Goal: Information Seeking & Learning: Learn about a topic

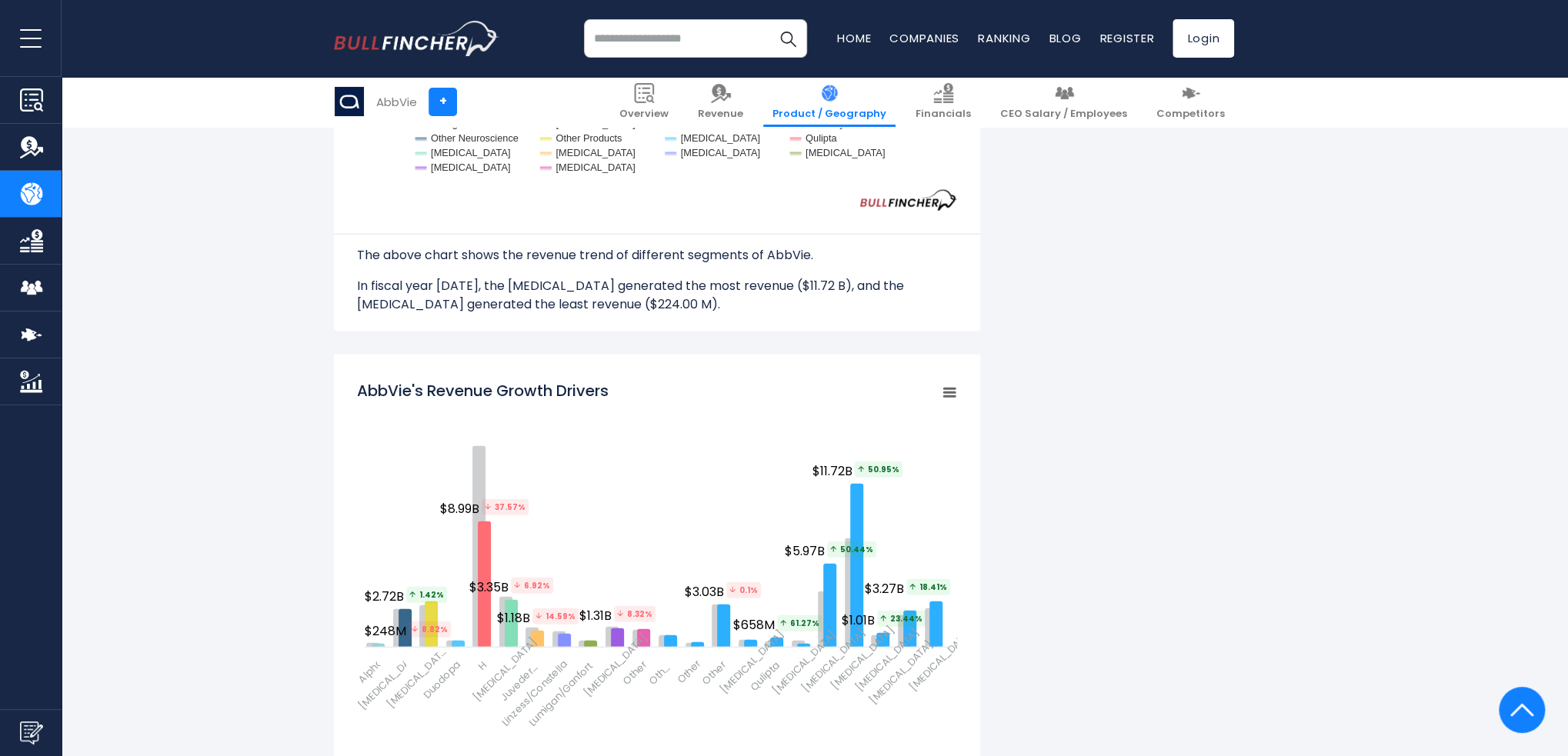
scroll to position [374, 4]
click at [944, 393] on rect "AbbVie's Revenue Growth Drivers" at bounding box center [949, 392] width 22 height 22
click at [888, 418] on li "View Fullscreen" at bounding box center [897, 419] width 113 height 22
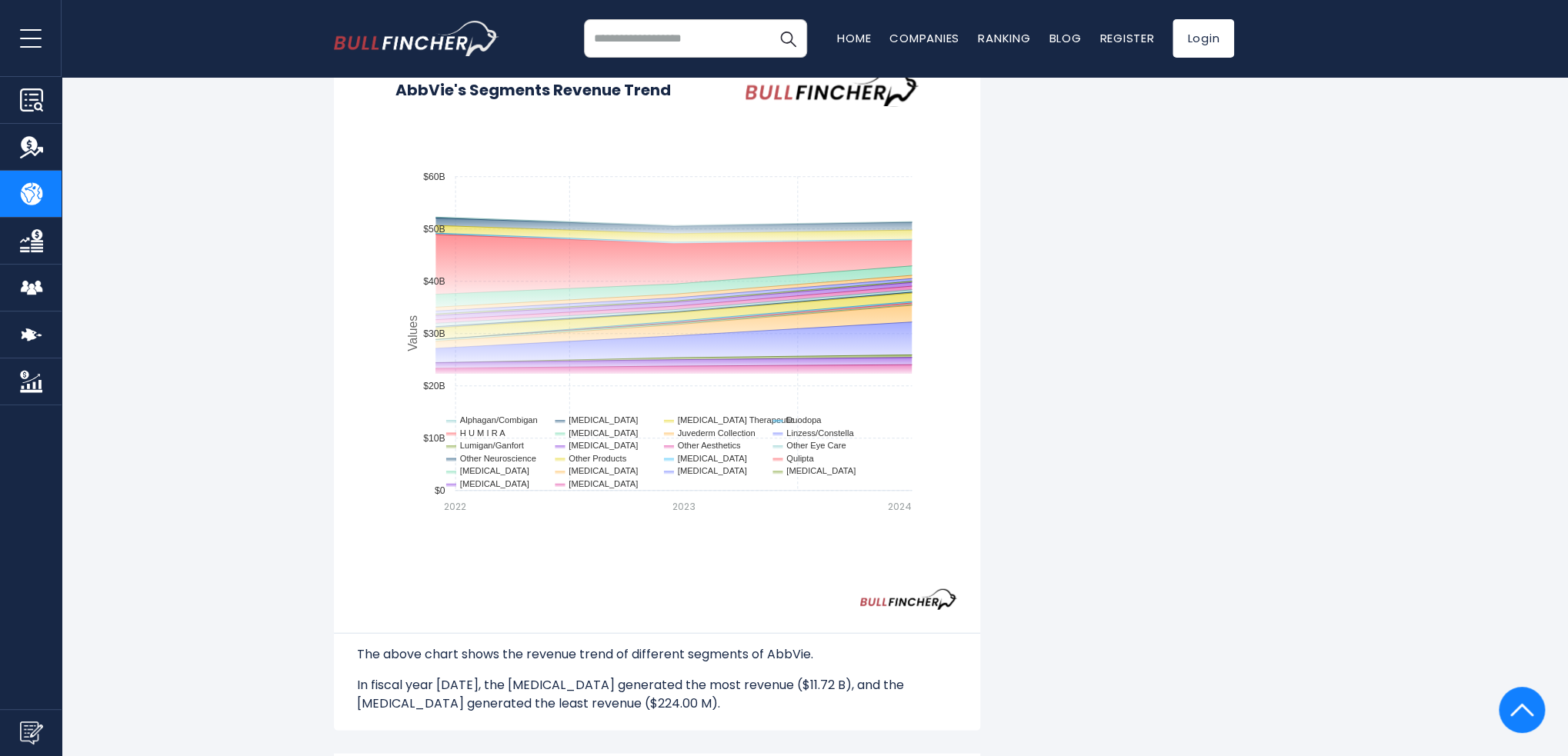
scroll to position [0, 0]
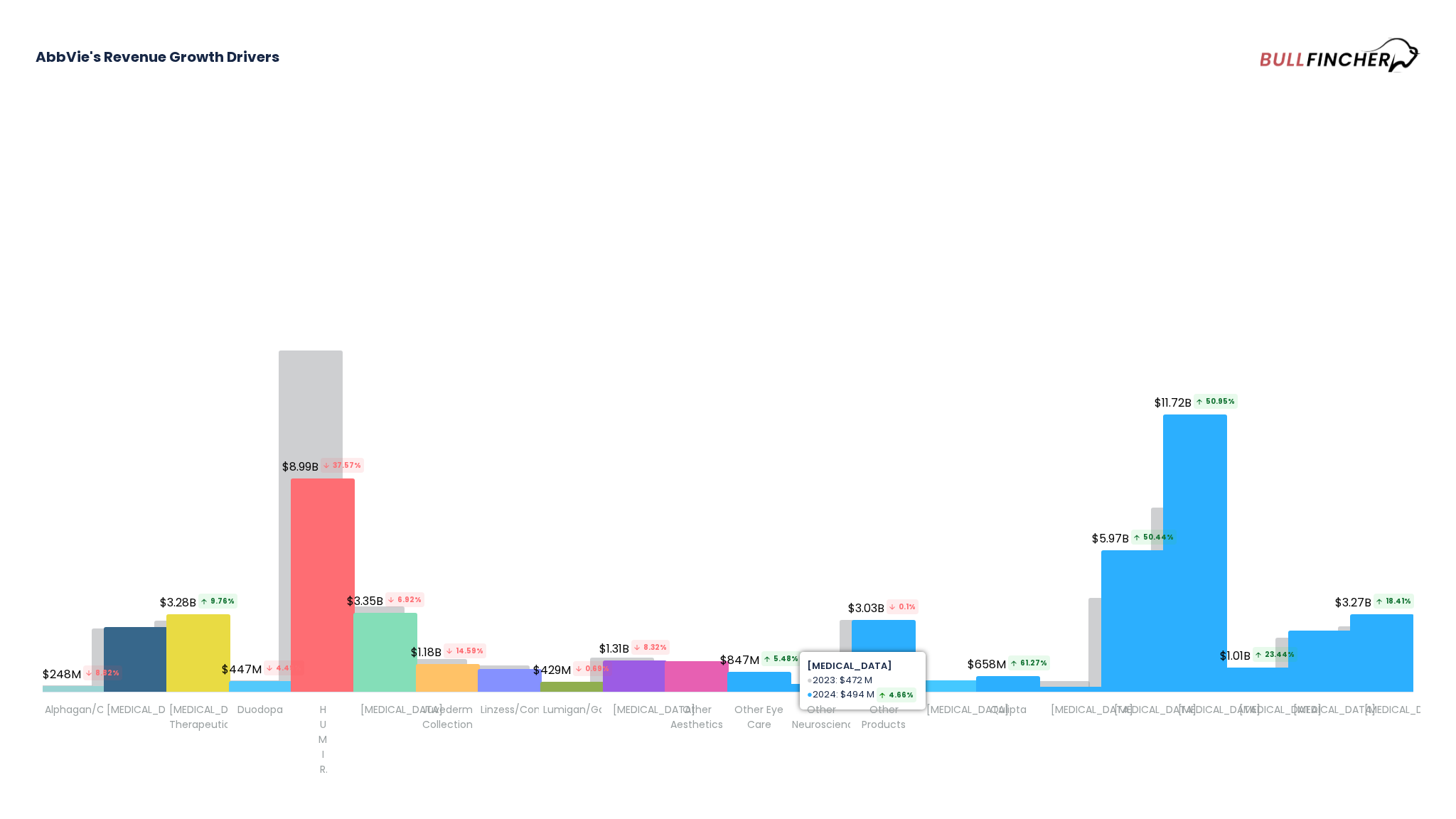
click at [954, 519] on icon "AbbVie's Revenue Growth Drivers" at bounding box center [946, 686] width 64 height 11
click at [149, 130] on div "AbbVie's Revenue Growth Drivers" at bounding box center [728, 108] width 1385 height 146
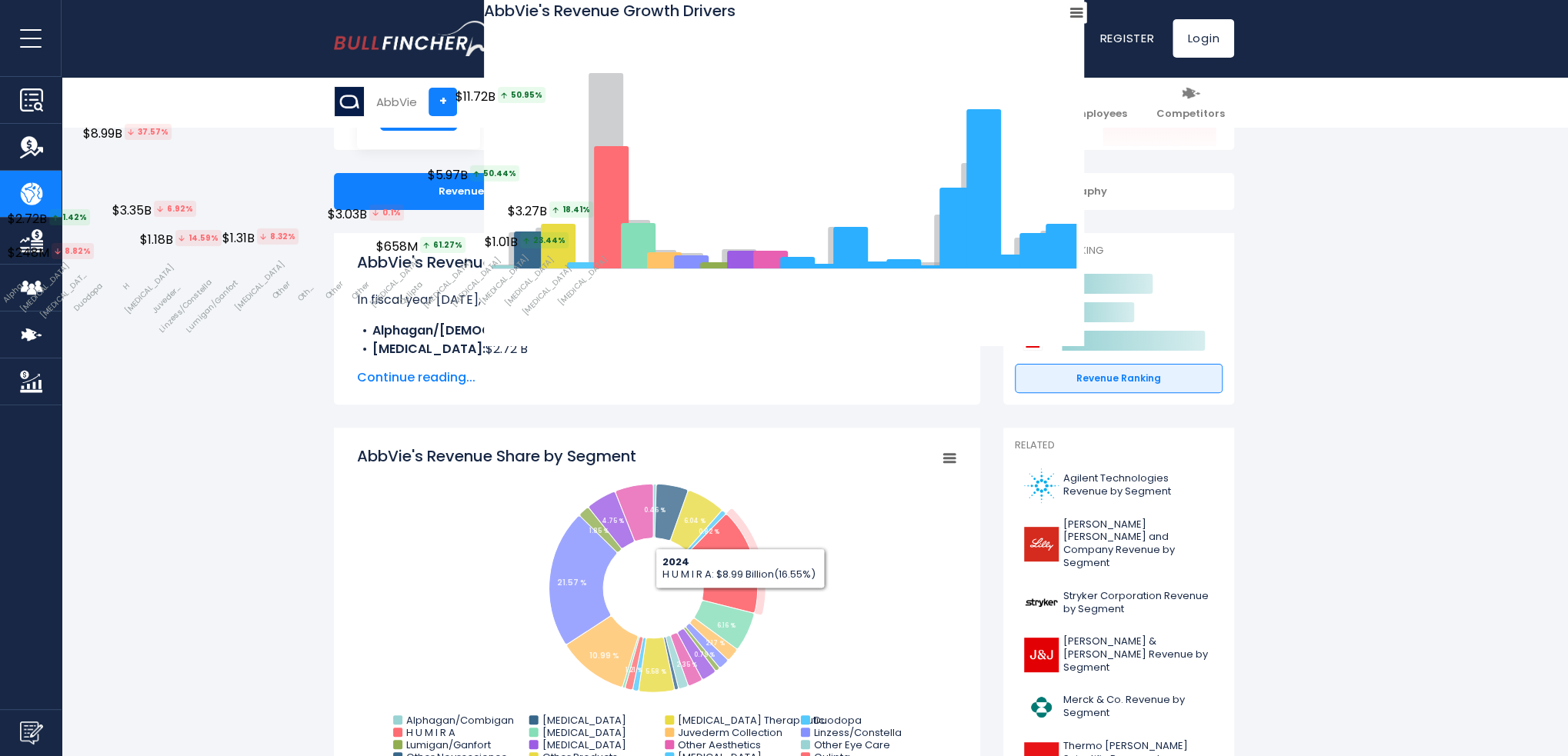
scroll to position [115, 0]
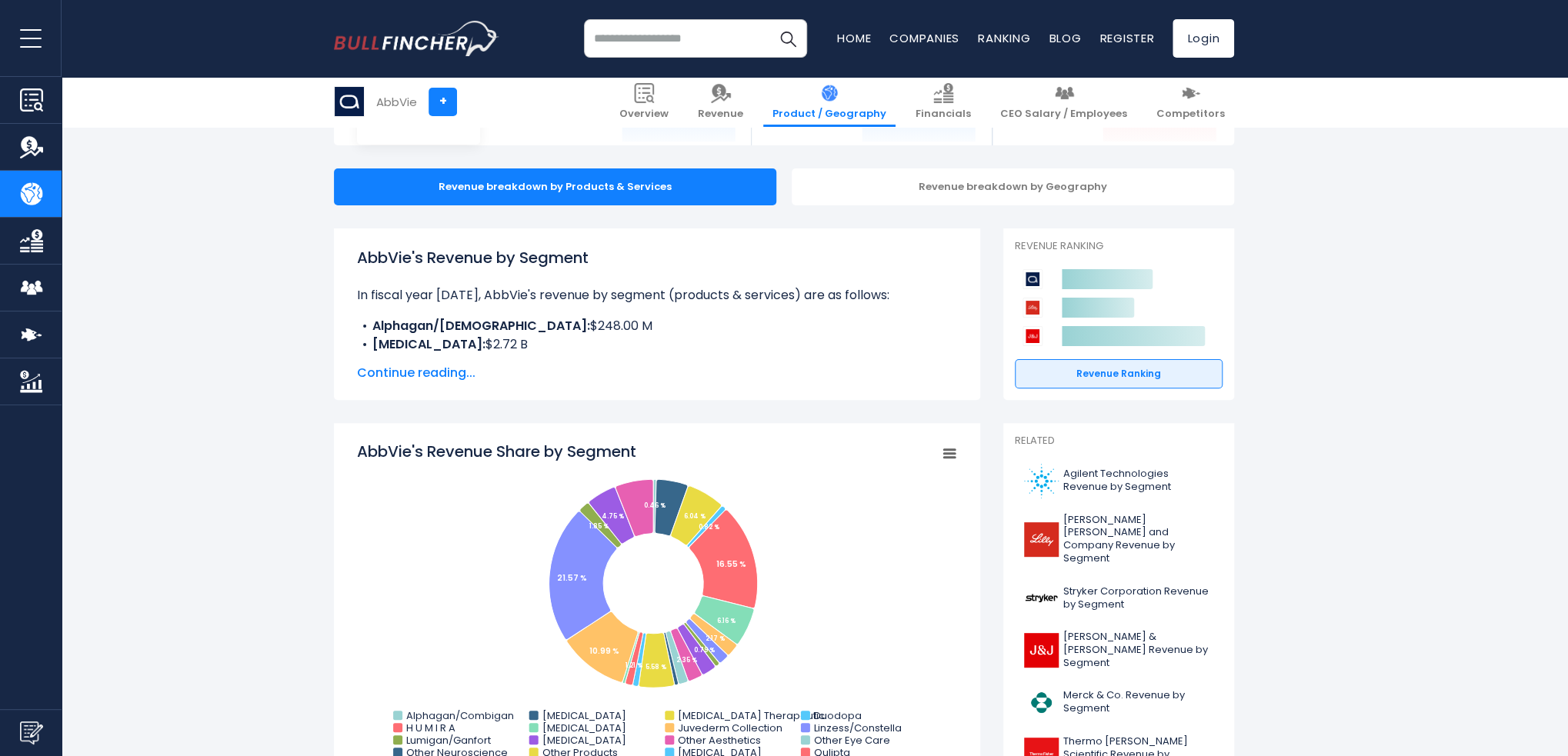
click at [400, 371] on span "Continue reading..." at bounding box center [657, 373] width 600 height 19
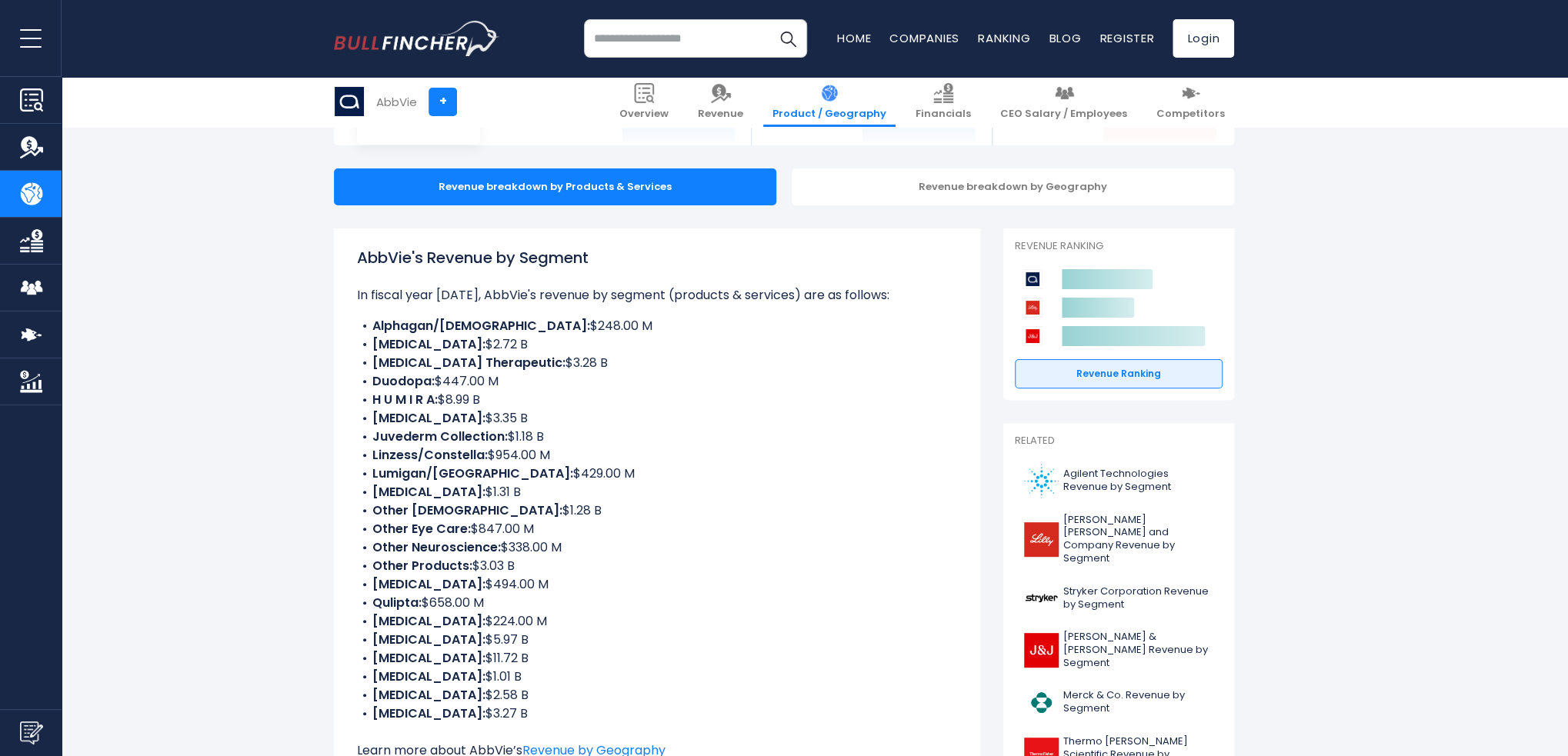
drag, startPoint x: 471, startPoint y: 718, endPoint x: 357, endPoint y: 328, distance: 406.3
click at [357, 328] on ul "Alphagan/Combigan: $248.00 M Botox Cosmetic: $2.72 B Botox Therapeutic: $3.28 B…" at bounding box center [657, 520] width 600 height 406
click at [1034, 280] on img at bounding box center [1032, 279] width 20 height 20
click at [763, 384] on li "Duodopa: $447.00 M" at bounding box center [657, 382] width 600 height 19
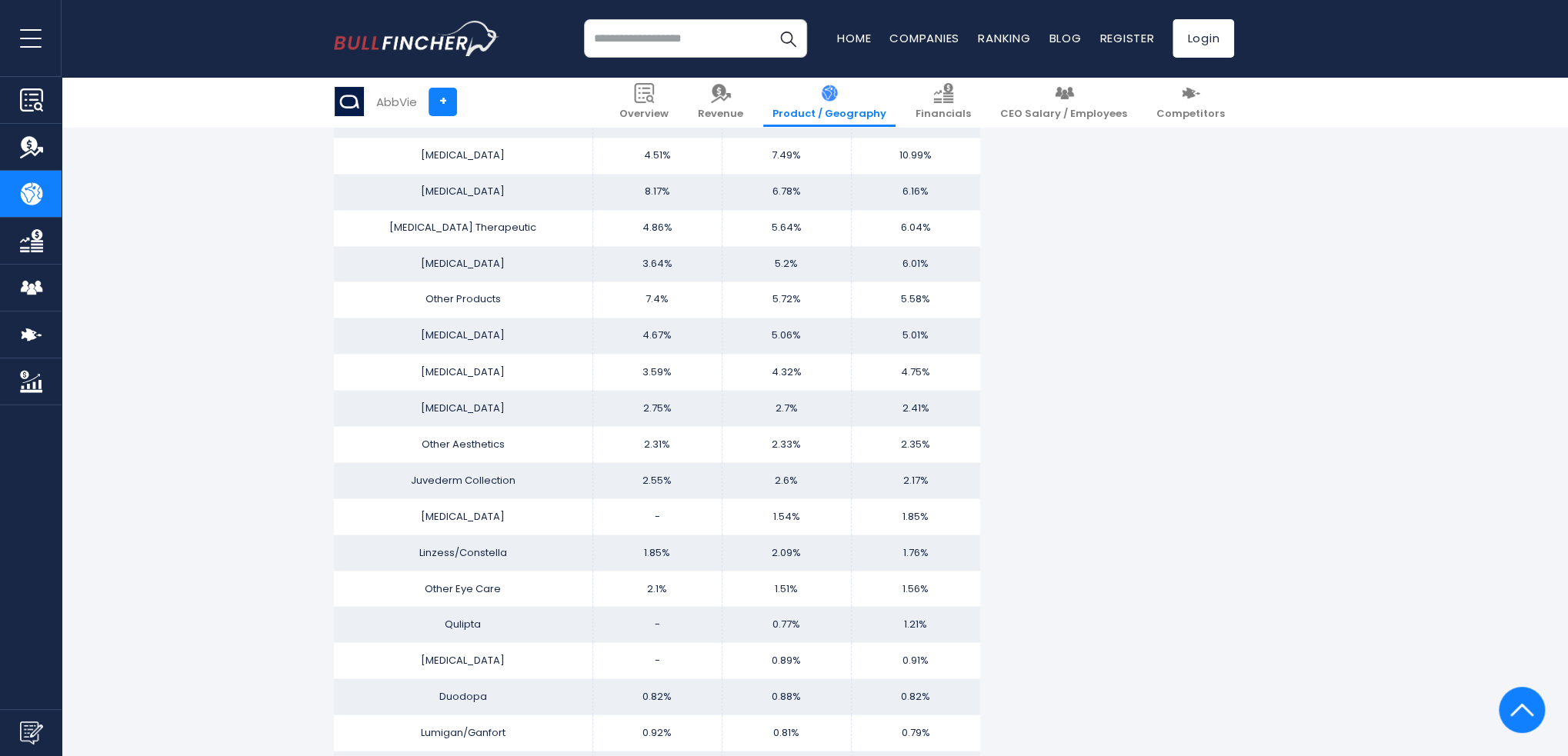
scroll to position [1616, 0]
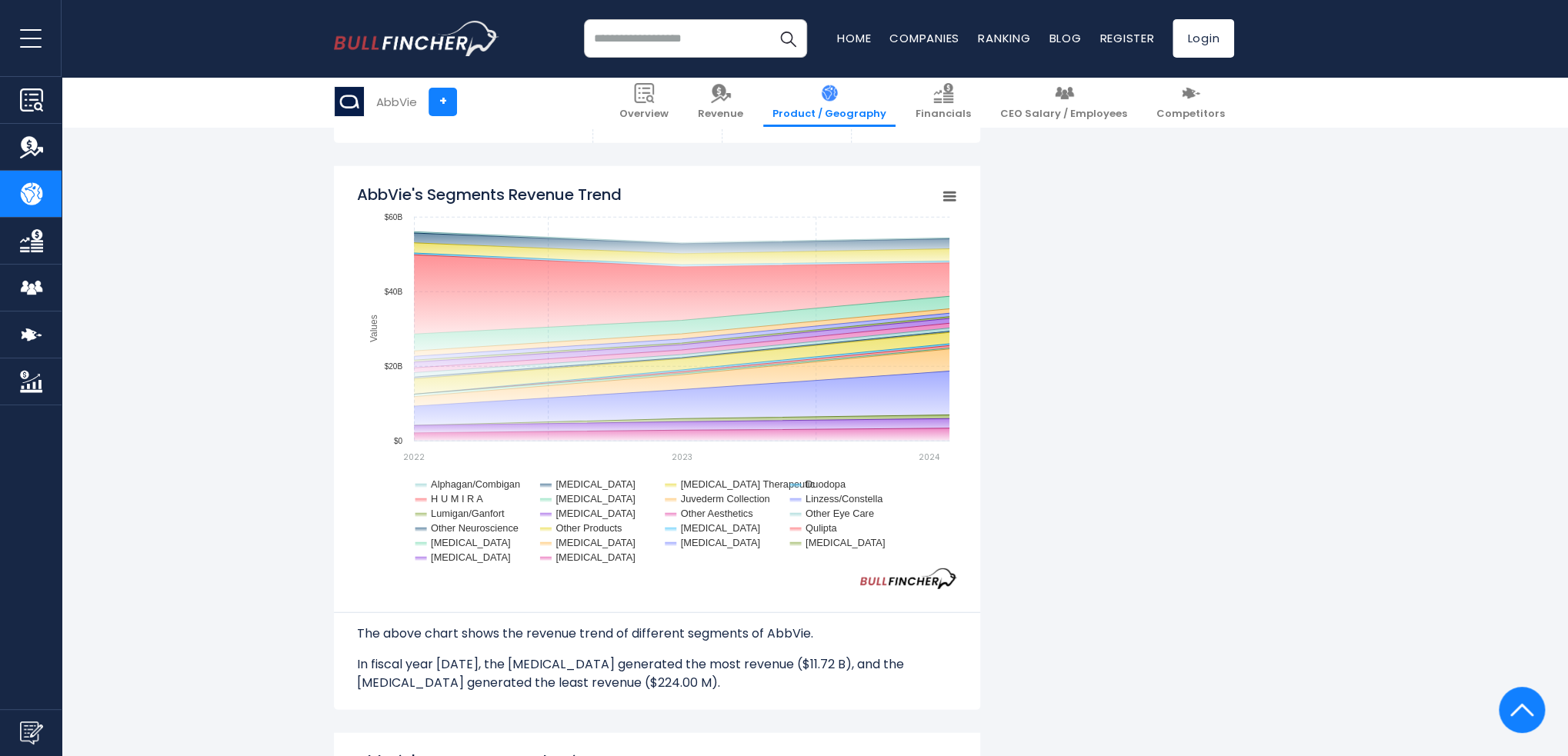
scroll to position [2366, 0]
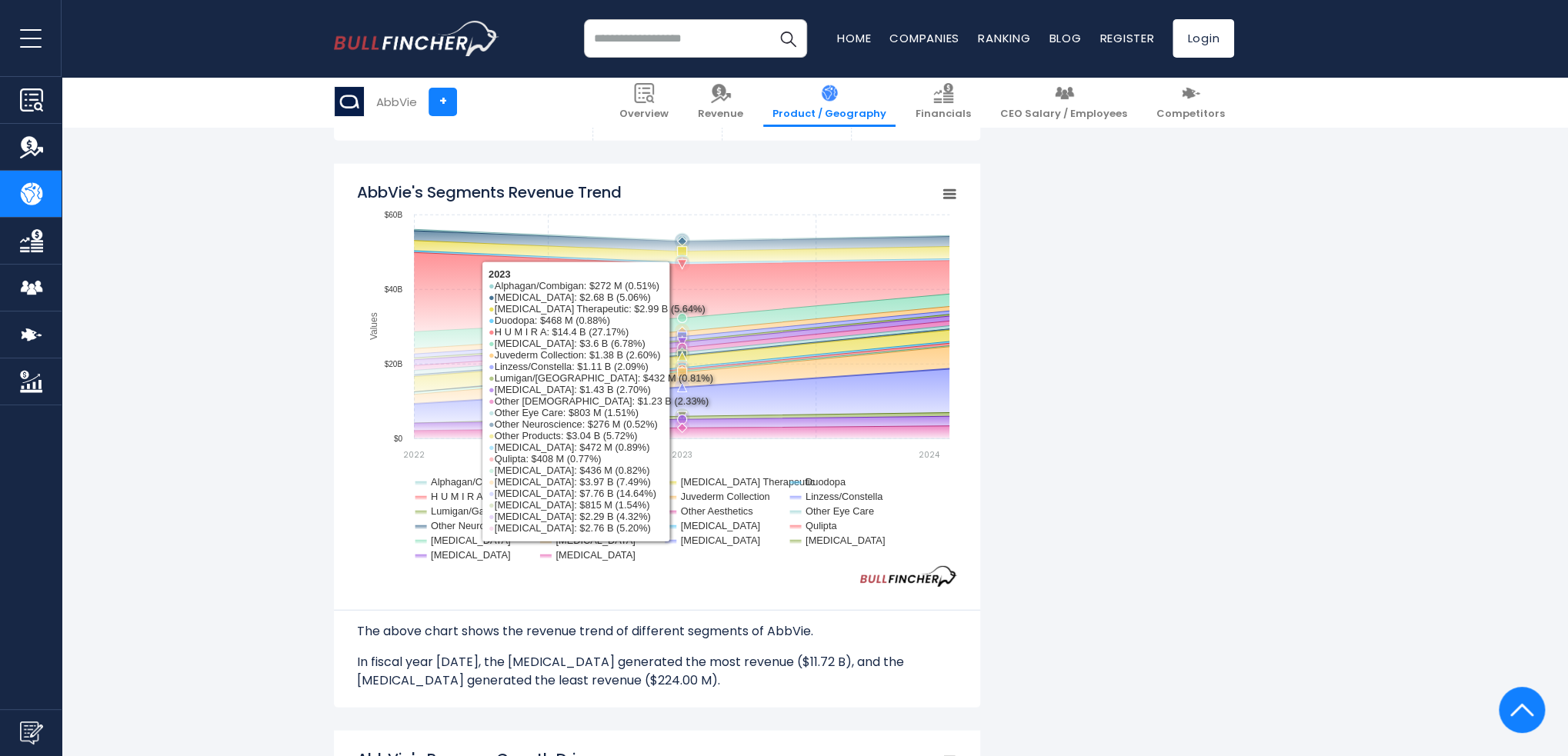
click at [683, 388] on icon "AbbVie's Segments Revenue Trend" at bounding box center [683, 387] width 9 height 9
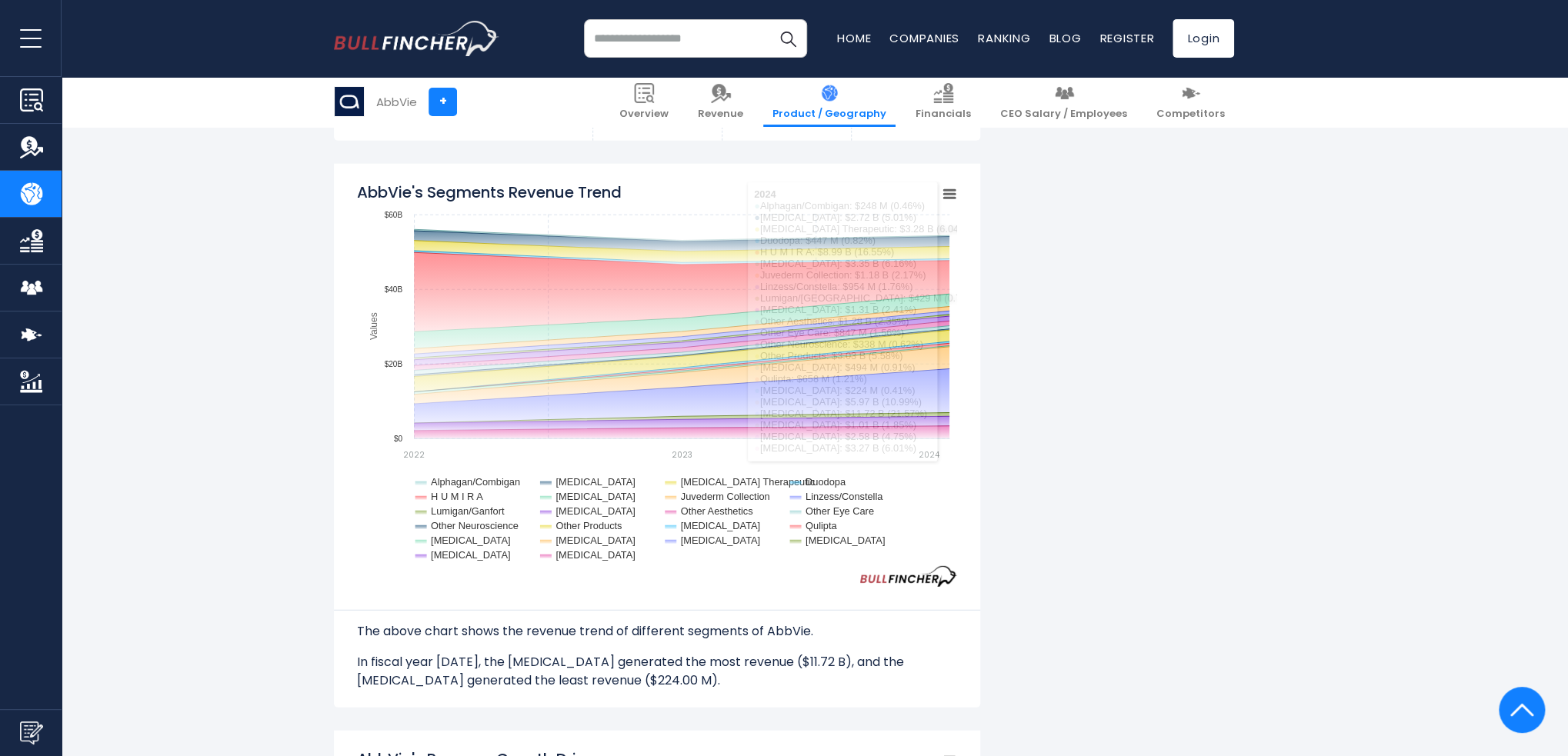
click at [1099, 546] on div "AbbVie's Revenue by Segment In fiscal year 2024, AbbVie's revenue by segment (p…" at bounding box center [784, 498] width 1568 height 5042
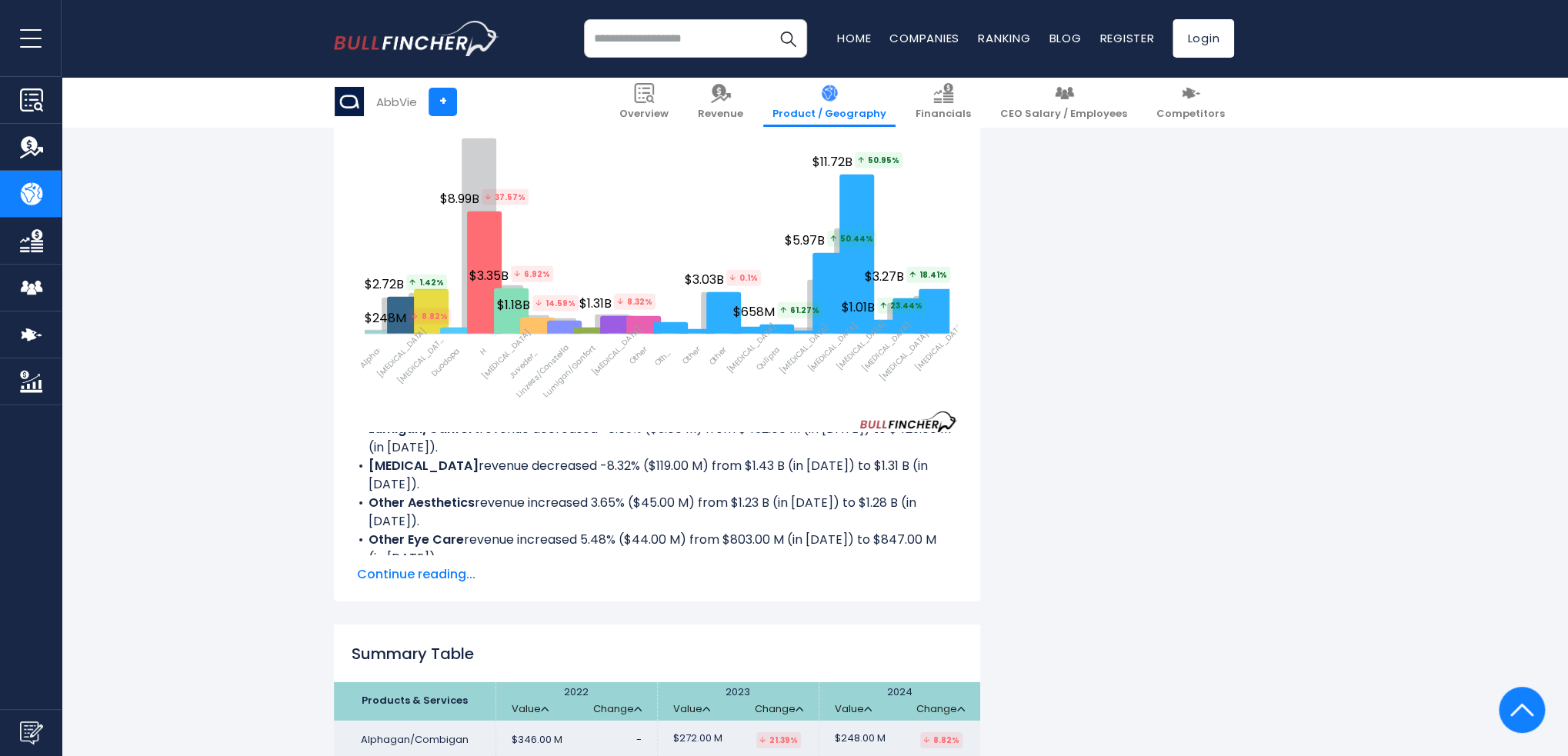
scroll to position [3077, 0]
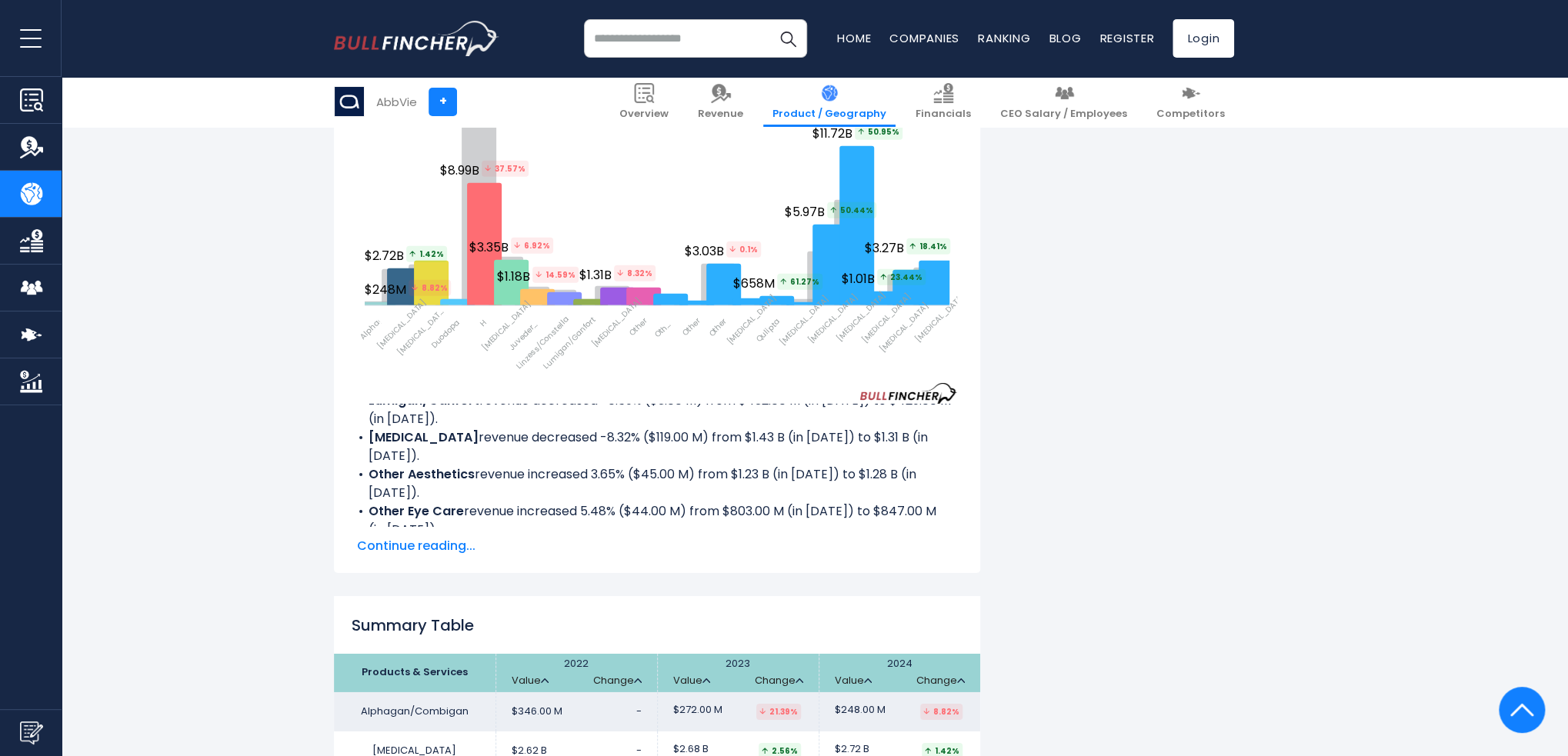
click at [438, 545] on span "Continue reading..." at bounding box center [657, 547] width 600 height 19
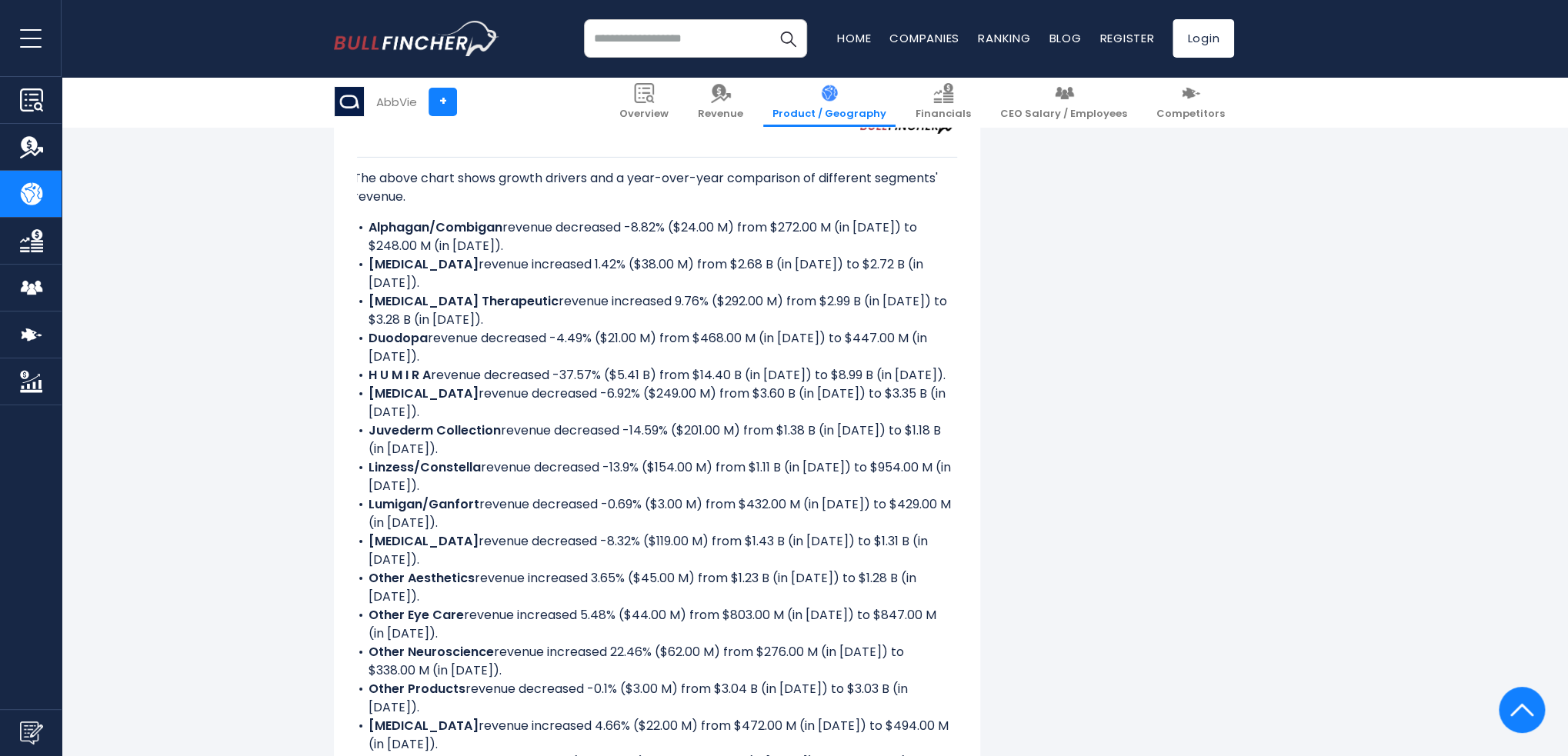
scroll to position [3404, 0]
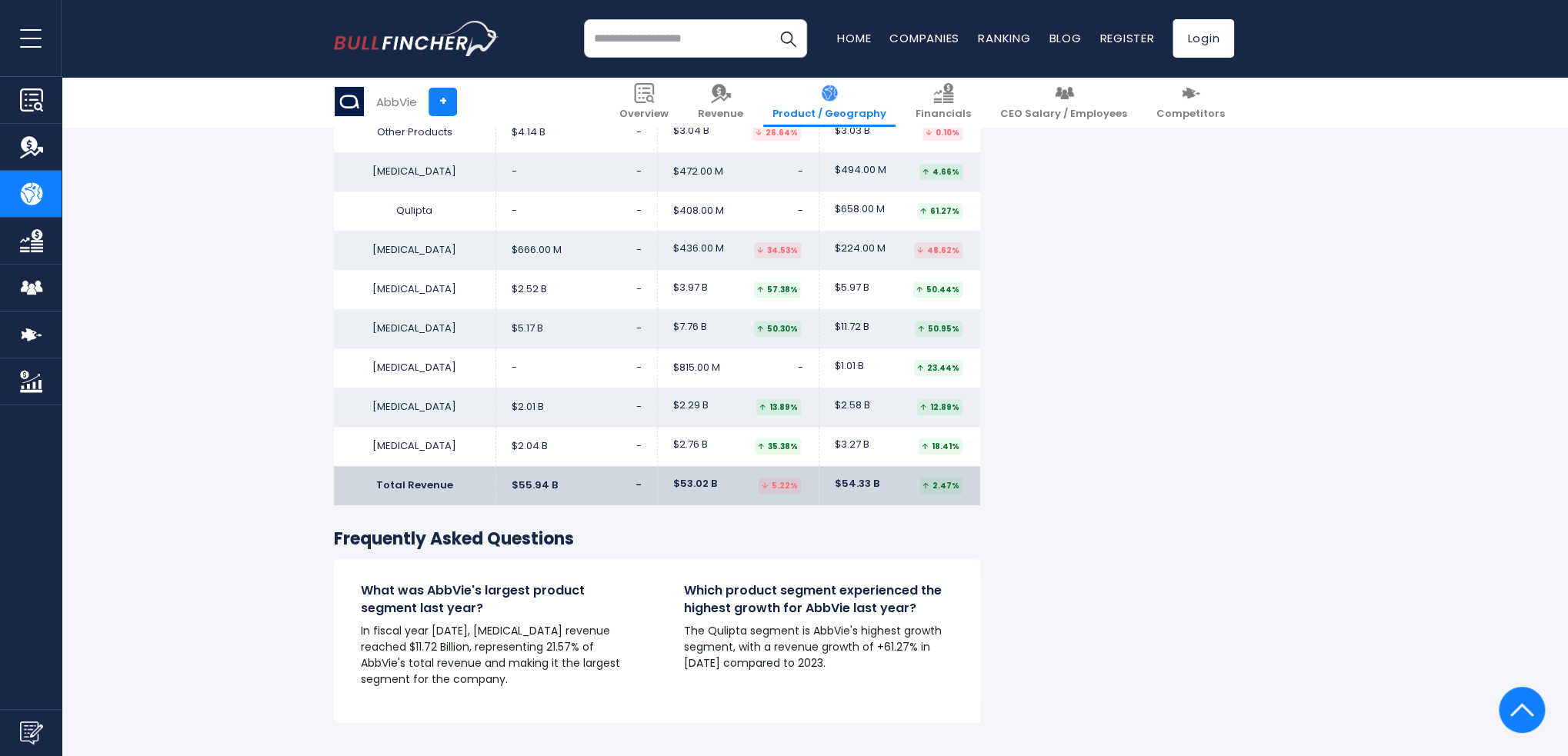
scroll to position [4770, 0]
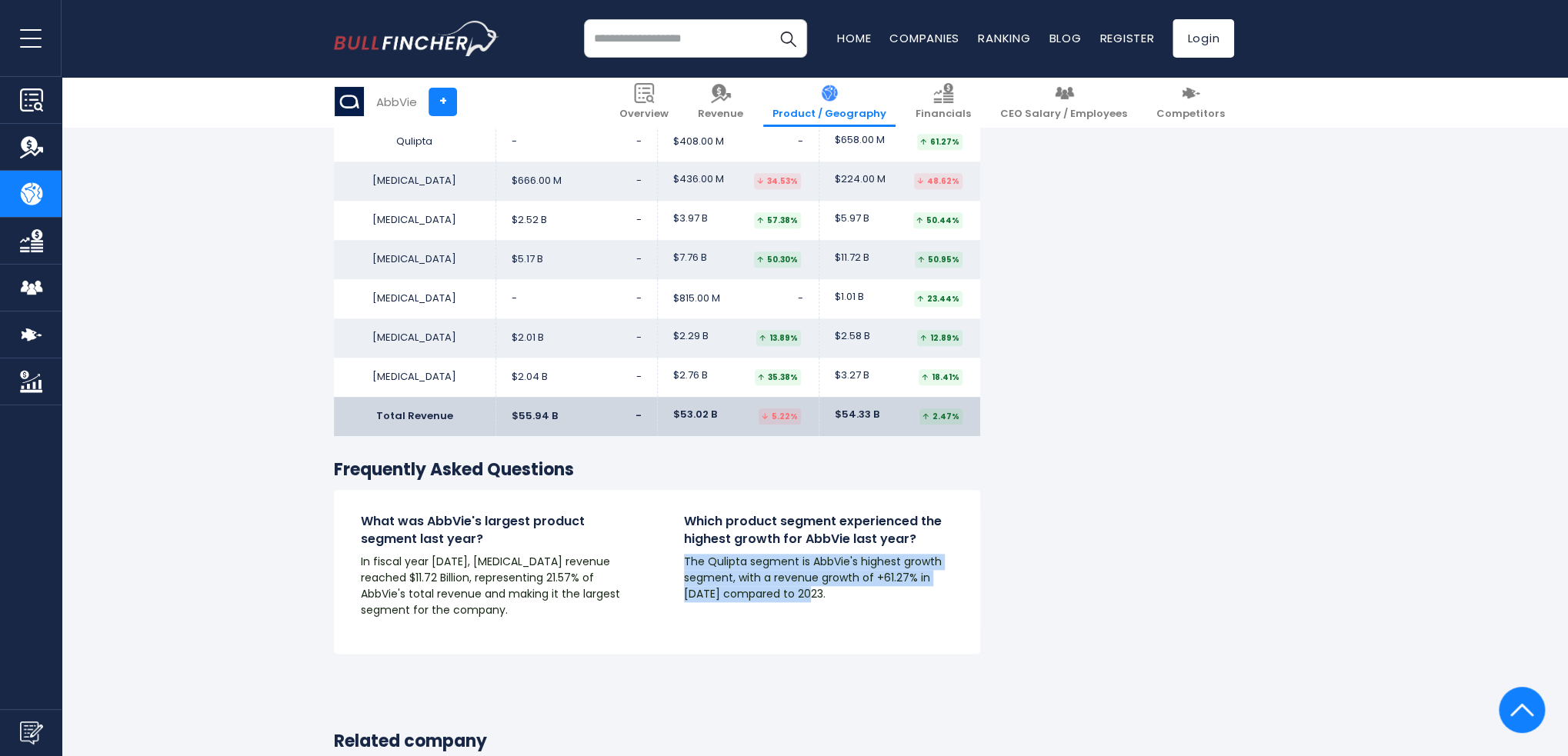
drag, startPoint x: 811, startPoint y: 598, endPoint x: 666, endPoint y: 559, distance: 150.2
click at [666, 559] on div "Which product segment experienced the highest growth for AbbVie last year? The …" at bounding box center [819, 572] width 324 height 118
copy p "The Qulipta segment is AbbVie's highest growth segment, with a revenue growth o…"
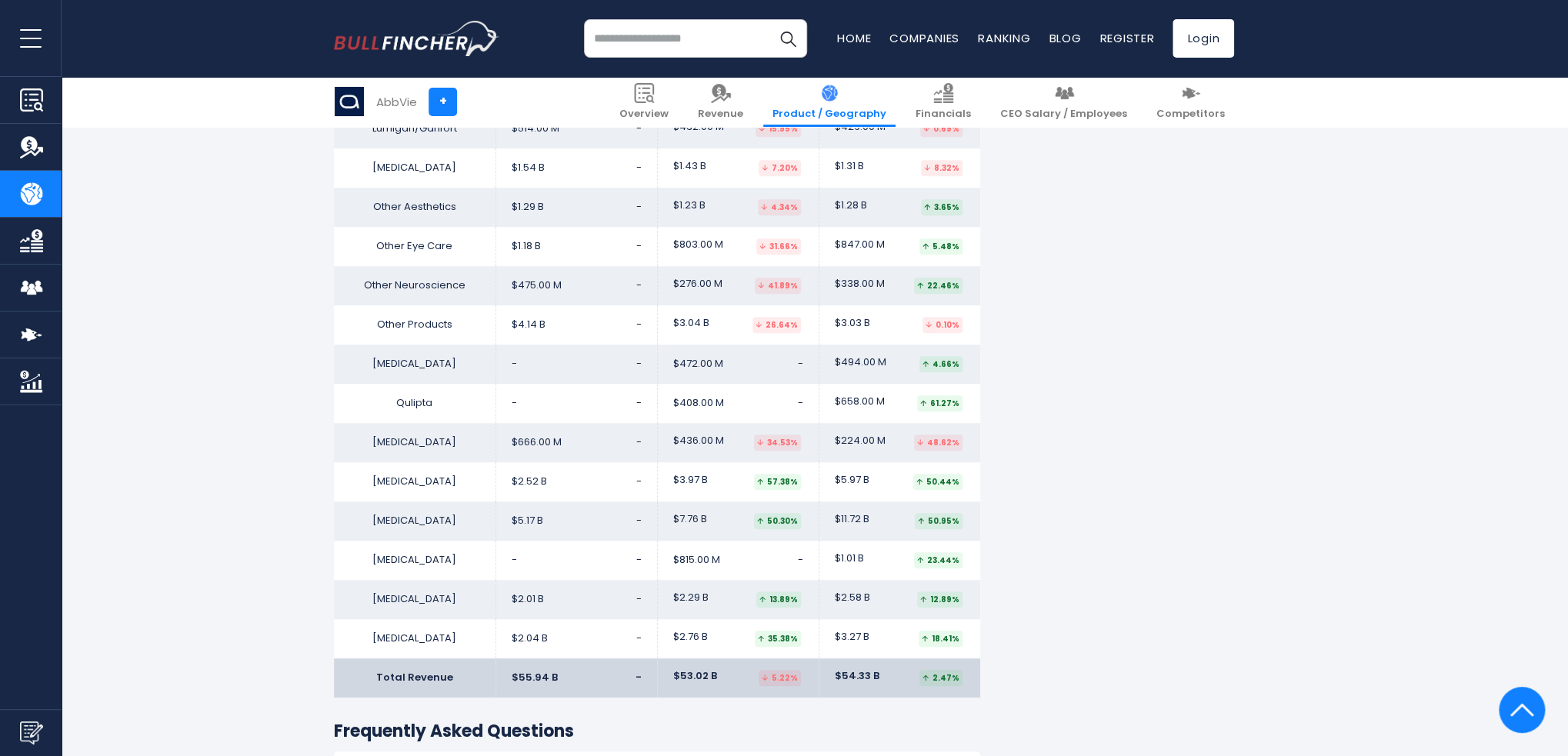
scroll to position [4501, 0]
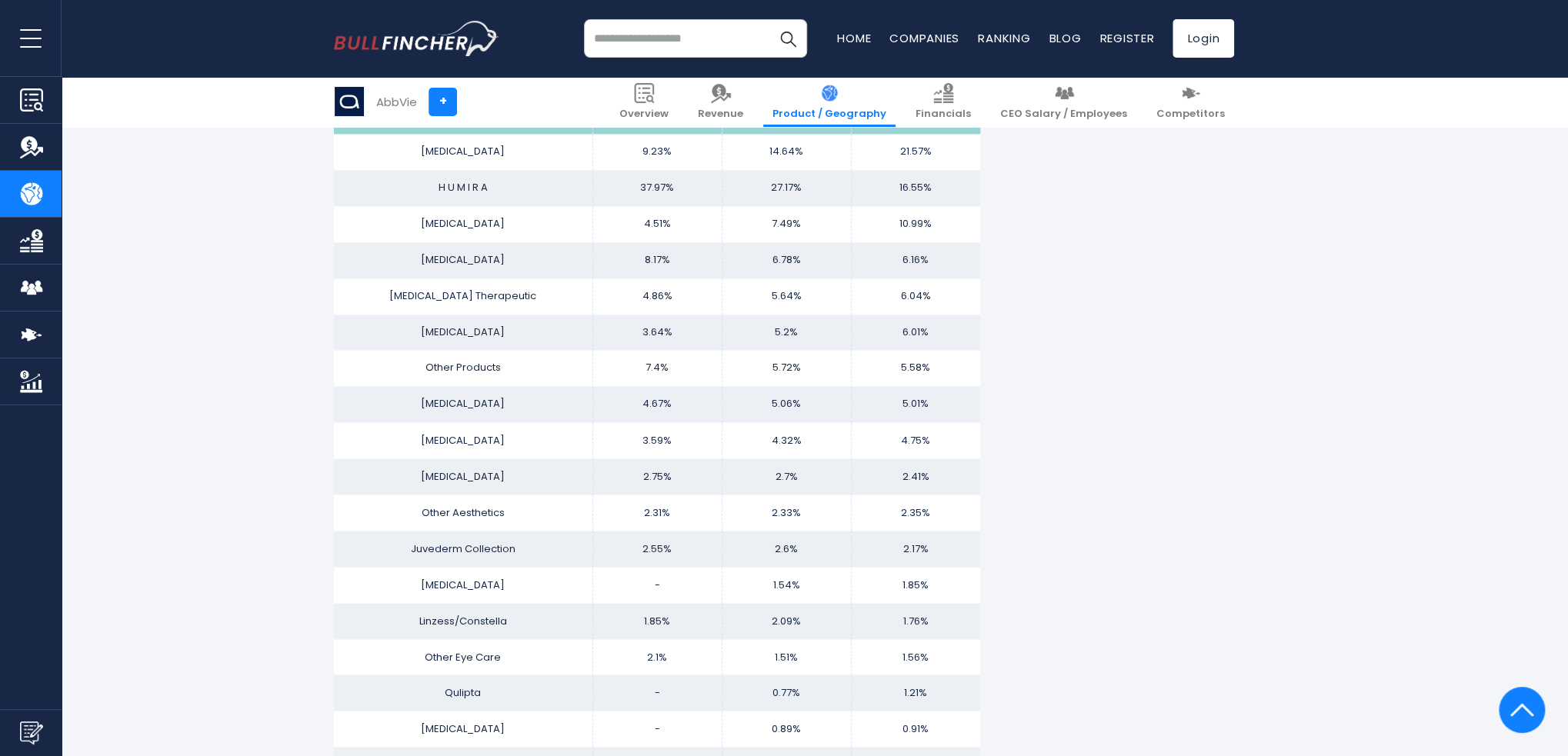
scroll to position [1539, 0]
click at [24, 244] on img "Company Financials" at bounding box center [31, 240] width 23 height 23
click at [36, 241] on img "Company Financials" at bounding box center [31, 240] width 23 height 23
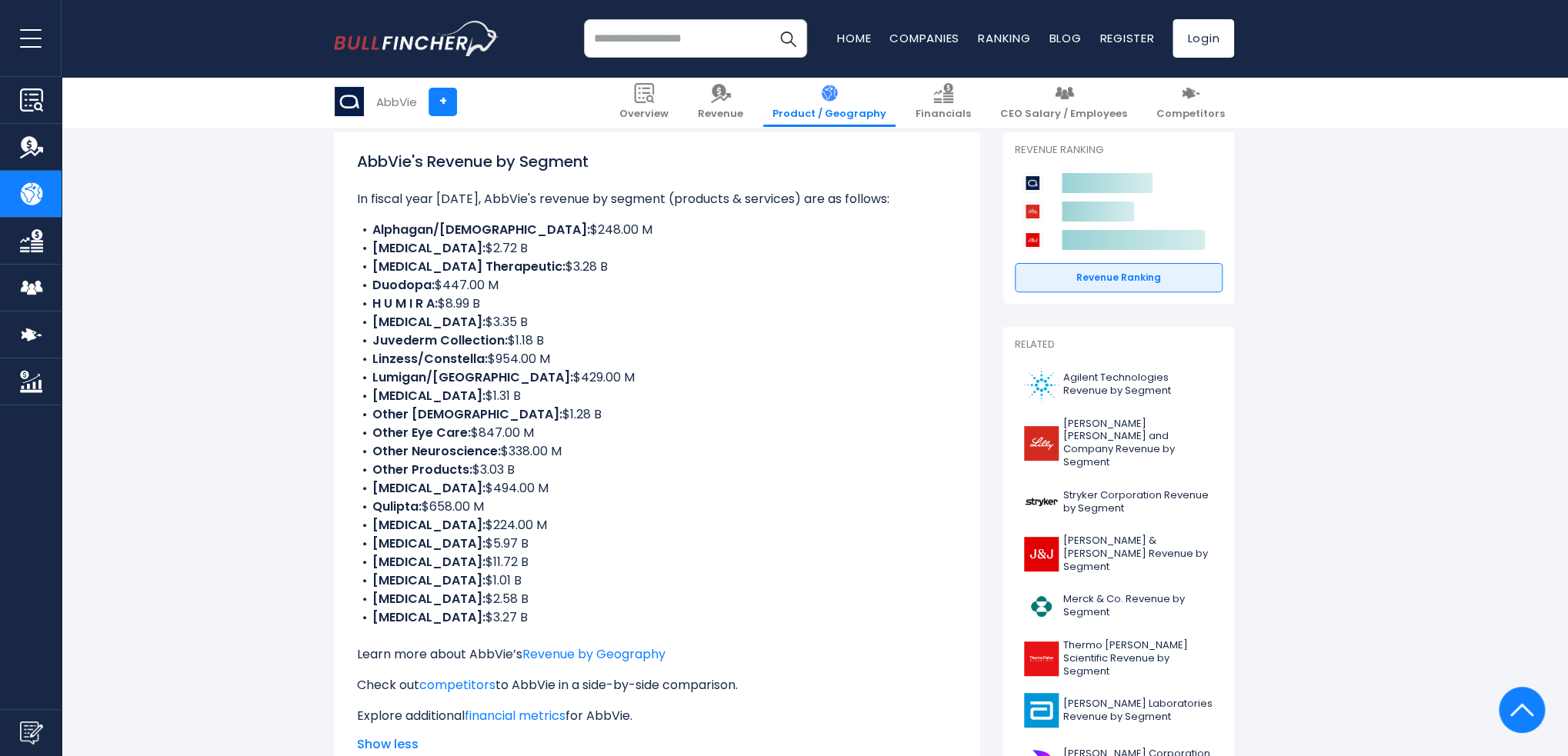
scroll to position [0, 0]
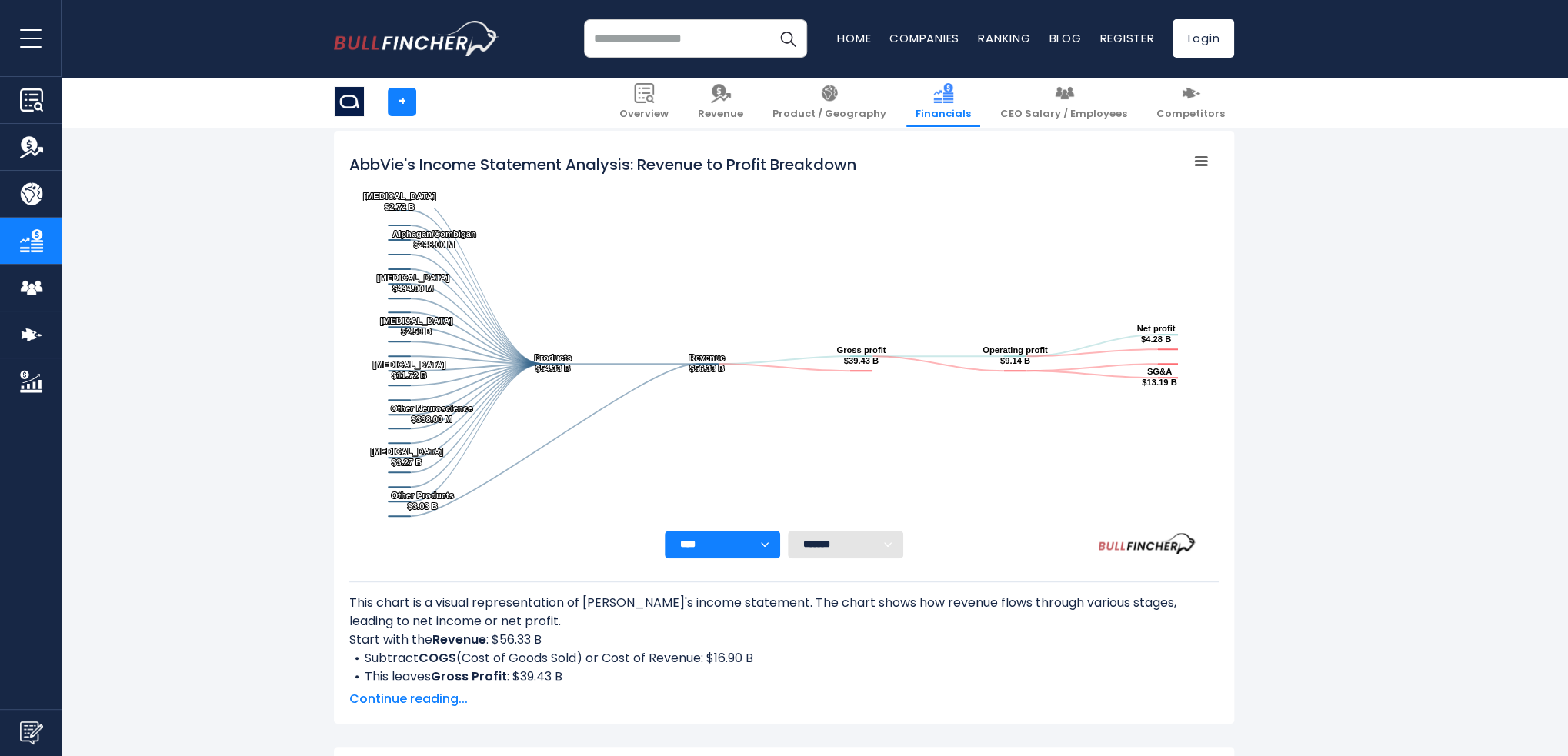
scroll to position [236, 0]
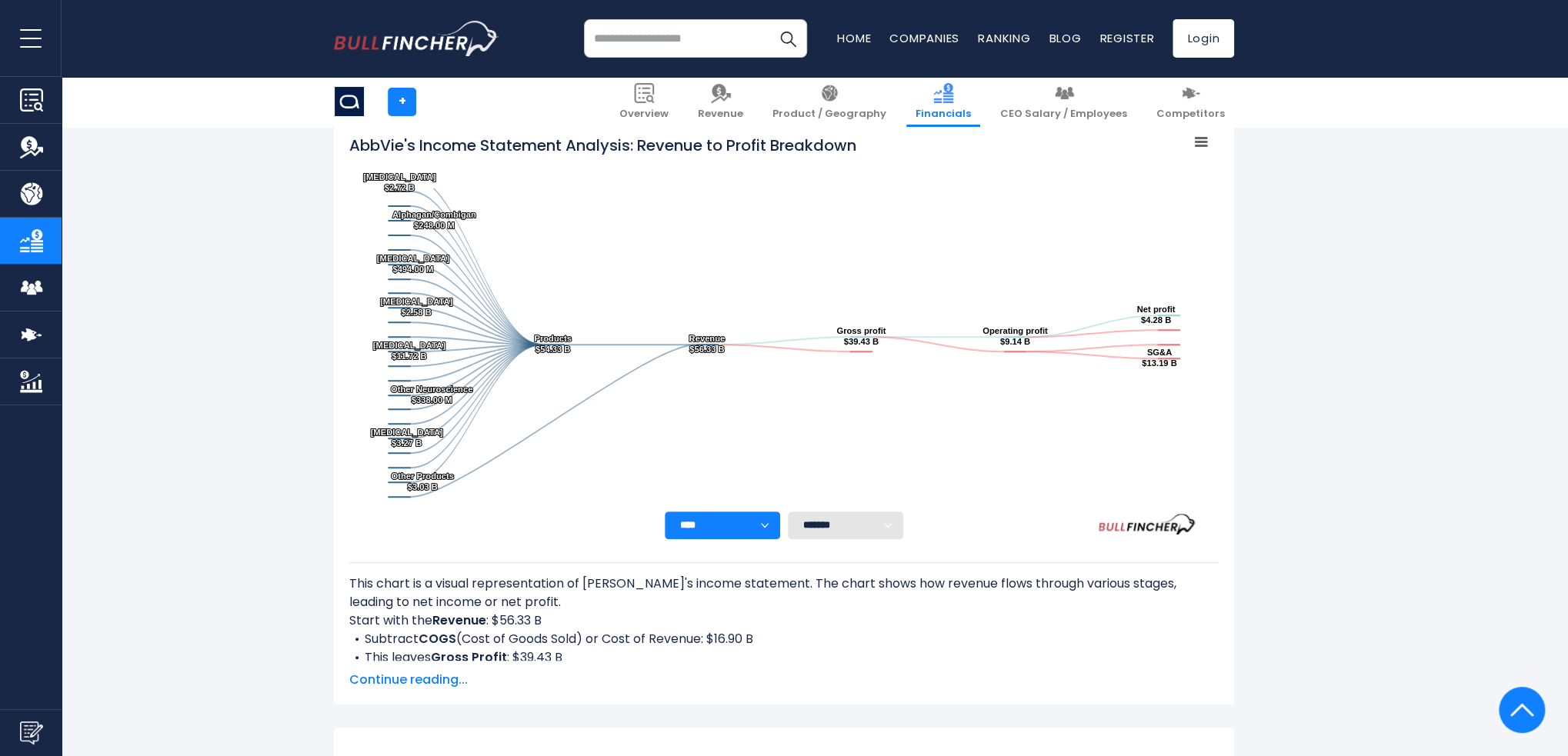
click at [427, 677] on span "Continue reading..." at bounding box center [783, 680] width 869 height 19
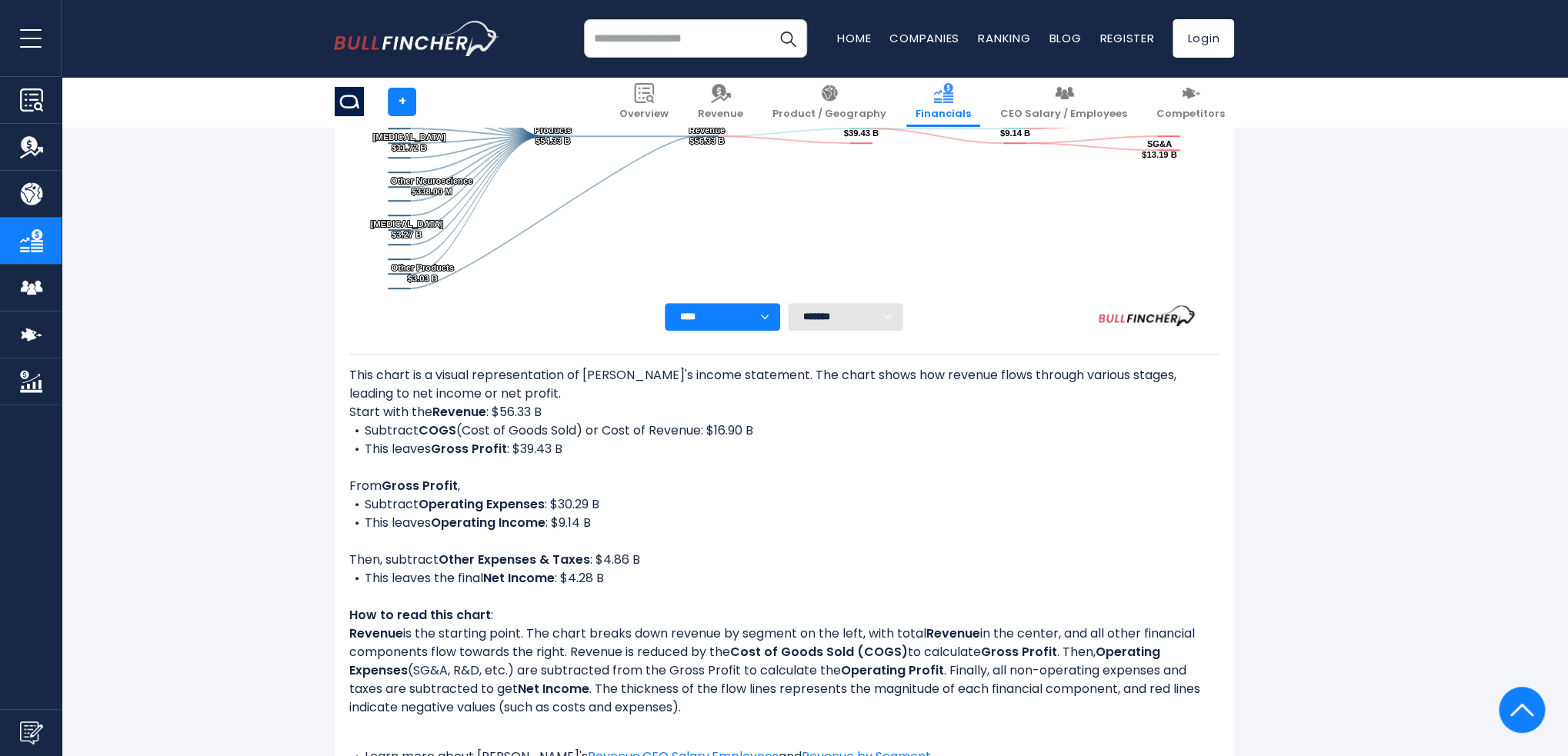
scroll to position [467, 0]
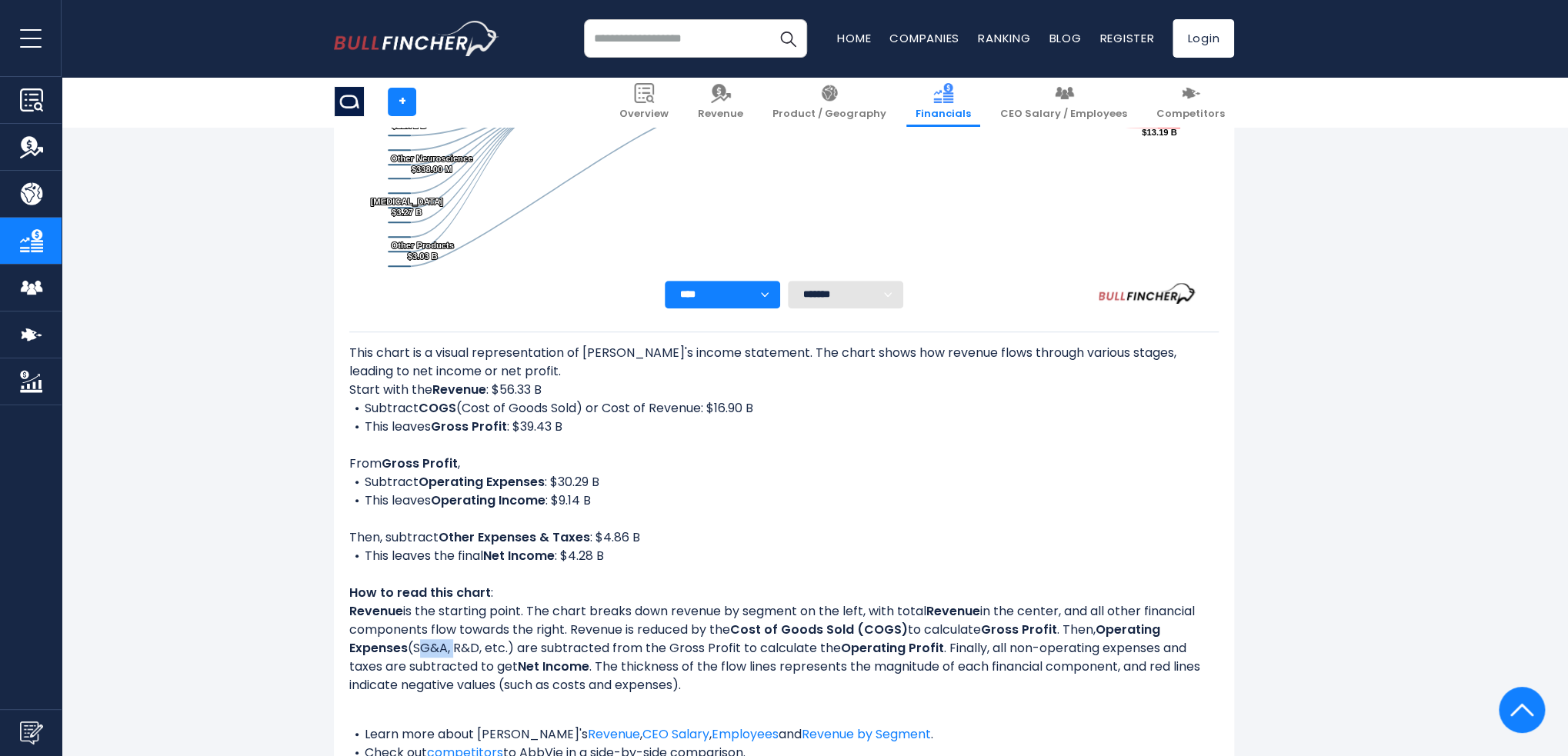
drag, startPoint x: 452, startPoint y: 651, endPoint x: 414, endPoint y: 651, distance: 38.0
click at [414, 651] on p "Revenue is the starting point. The chart breaks down revenue by segment on the …" at bounding box center [783, 648] width 869 height 92
copy p "SG&A,"
click at [953, 502] on li "This leaves Operating Income : $9.14 B" at bounding box center [783, 501] width 869 height 19
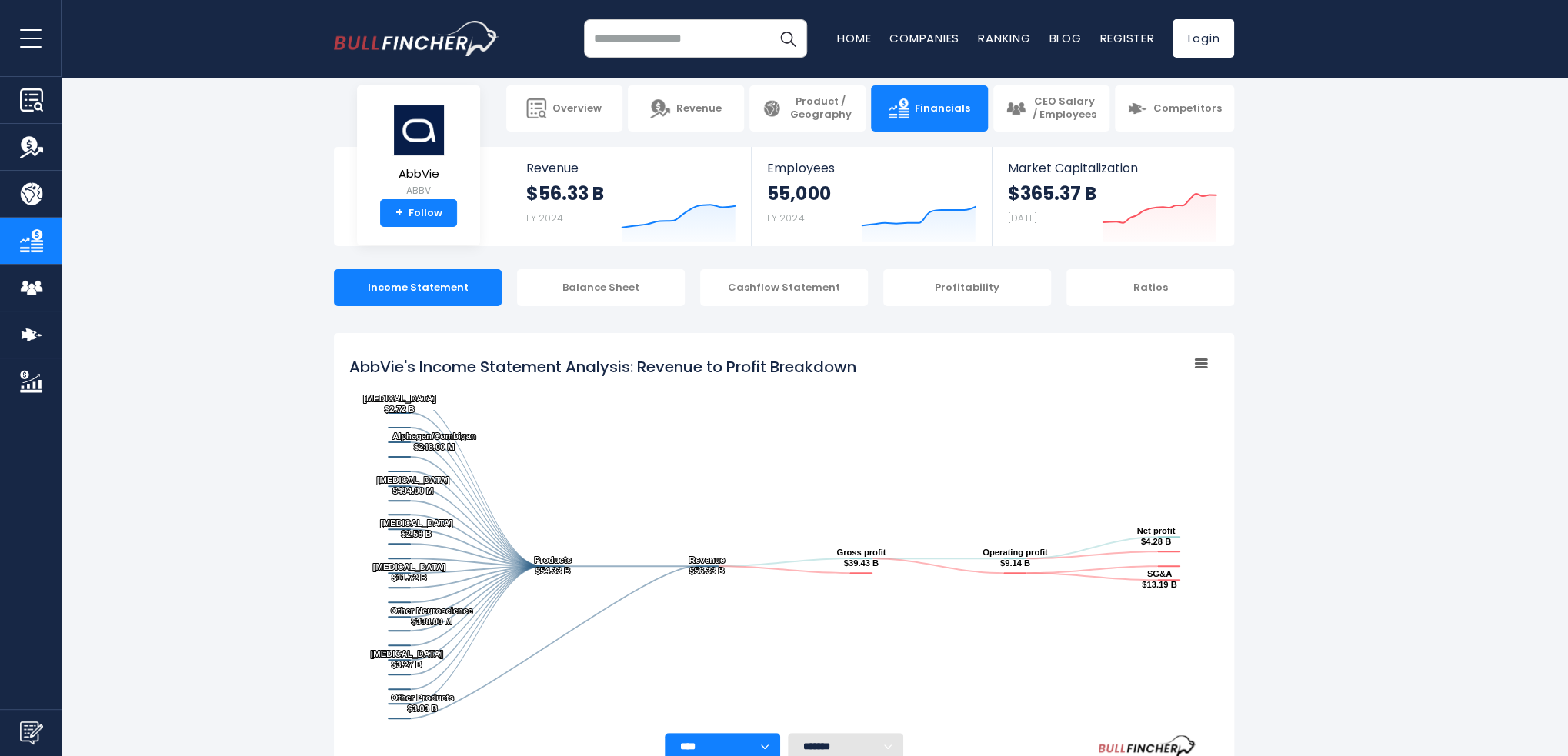
scroll to position [0, 0]
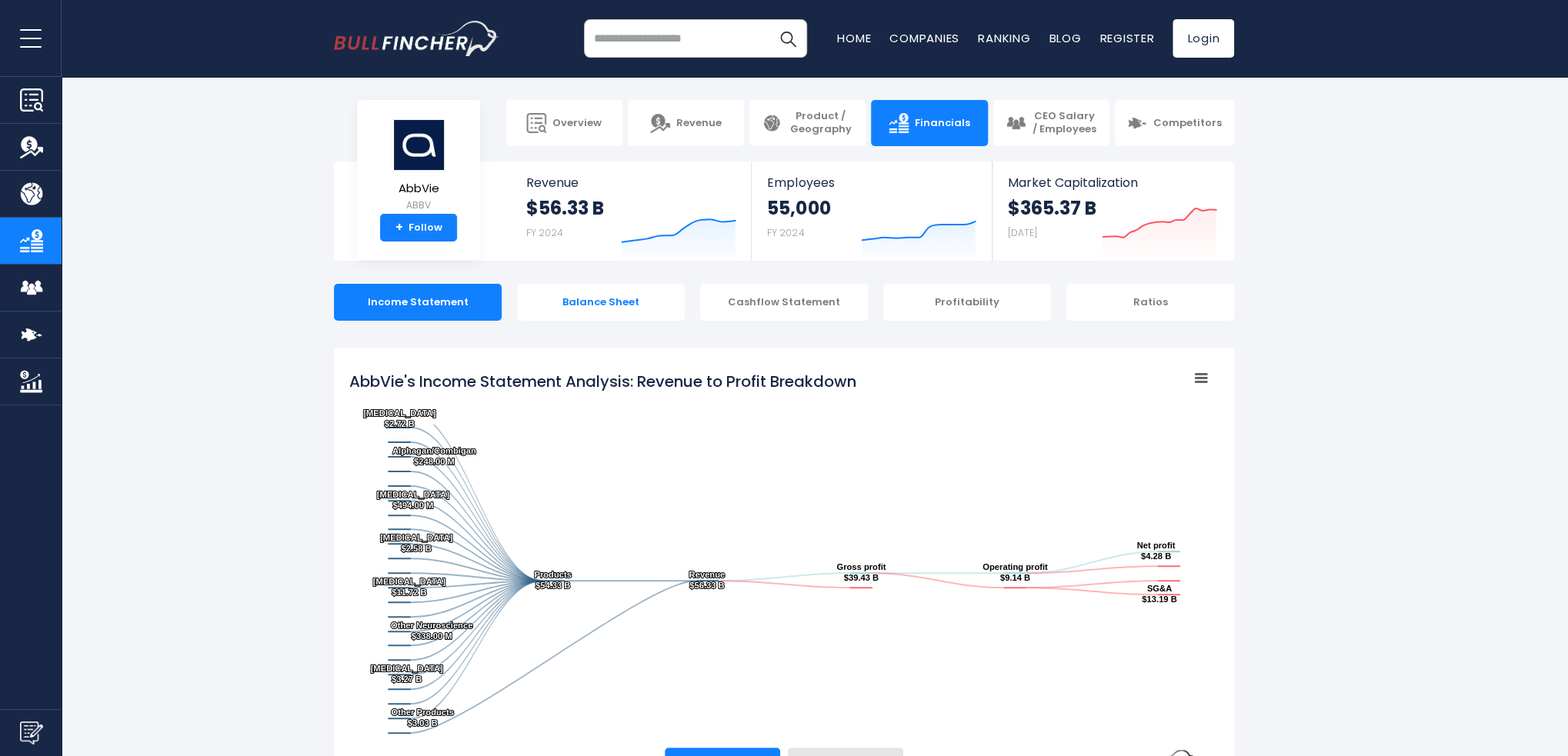
click at [613, 305] on div "Balance Sheet" at bounding box center [600, 302] width 168 height 37
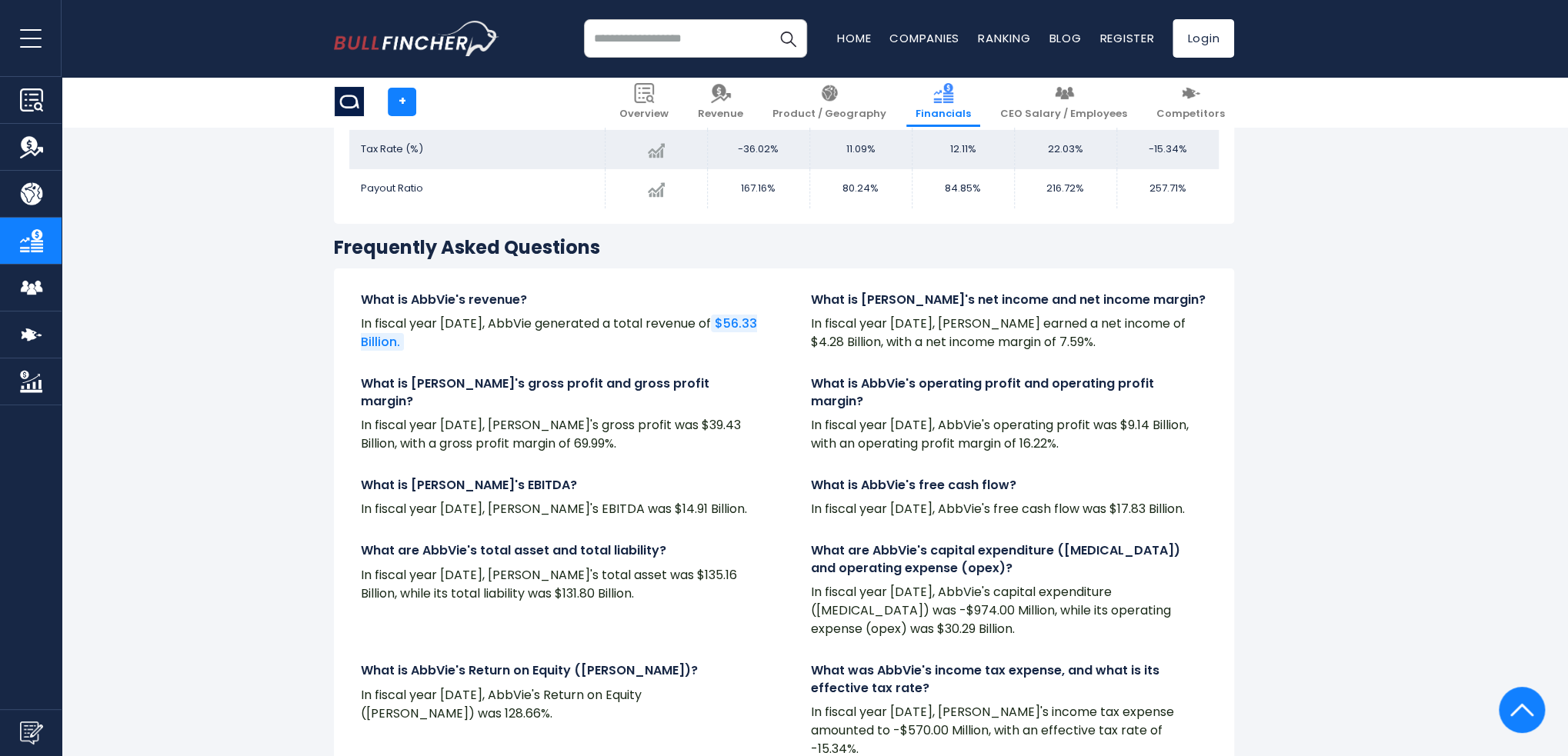
scroll to position [3278, 0]
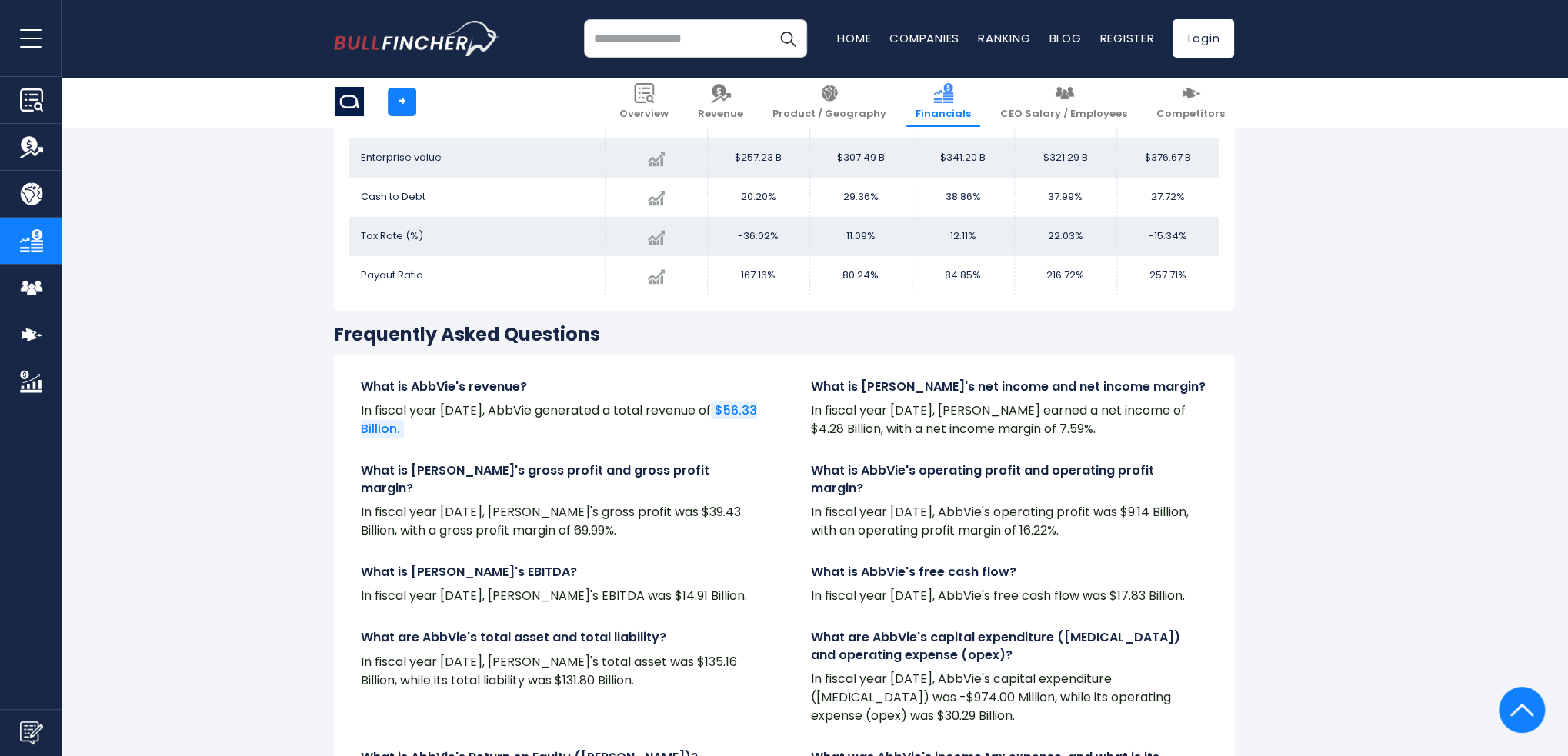
click at [656, 48] on input "search" at bounding box center [696, 38] width 223 height 38
click at [769, 20] on button "Search" at bounding box center [788, 38] width 38 height 38
drag, startPoint x: 723, startPoint y: 44, endPoint x: 531, endPoint y: 26, distance: 192.8
click at [532, 27] on div "**********" at bounding box center [784, 38] width 900 height 77
type input "**********"
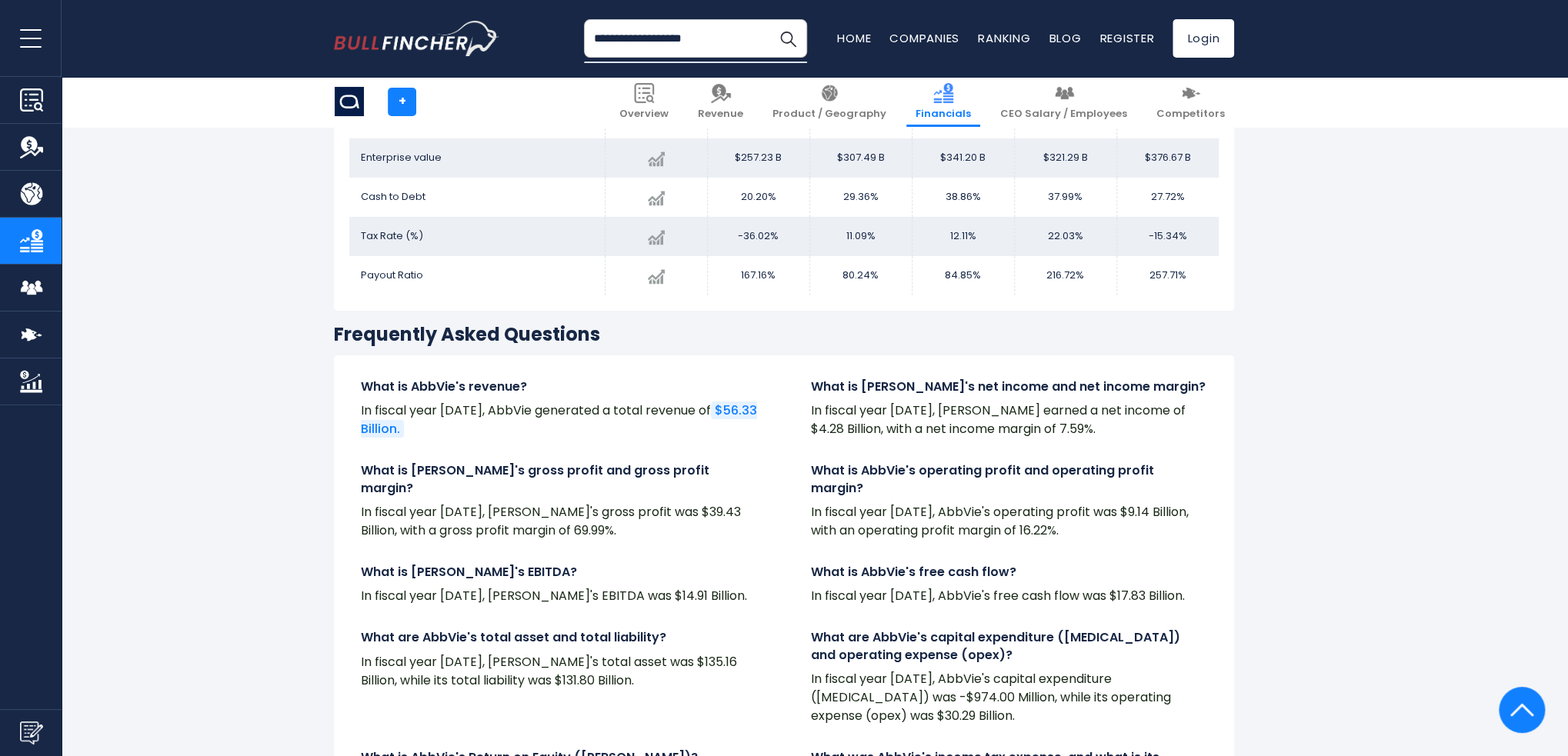
click at [769, 20] on button "Search" at bounding box center [788, 38] width 38 height 38
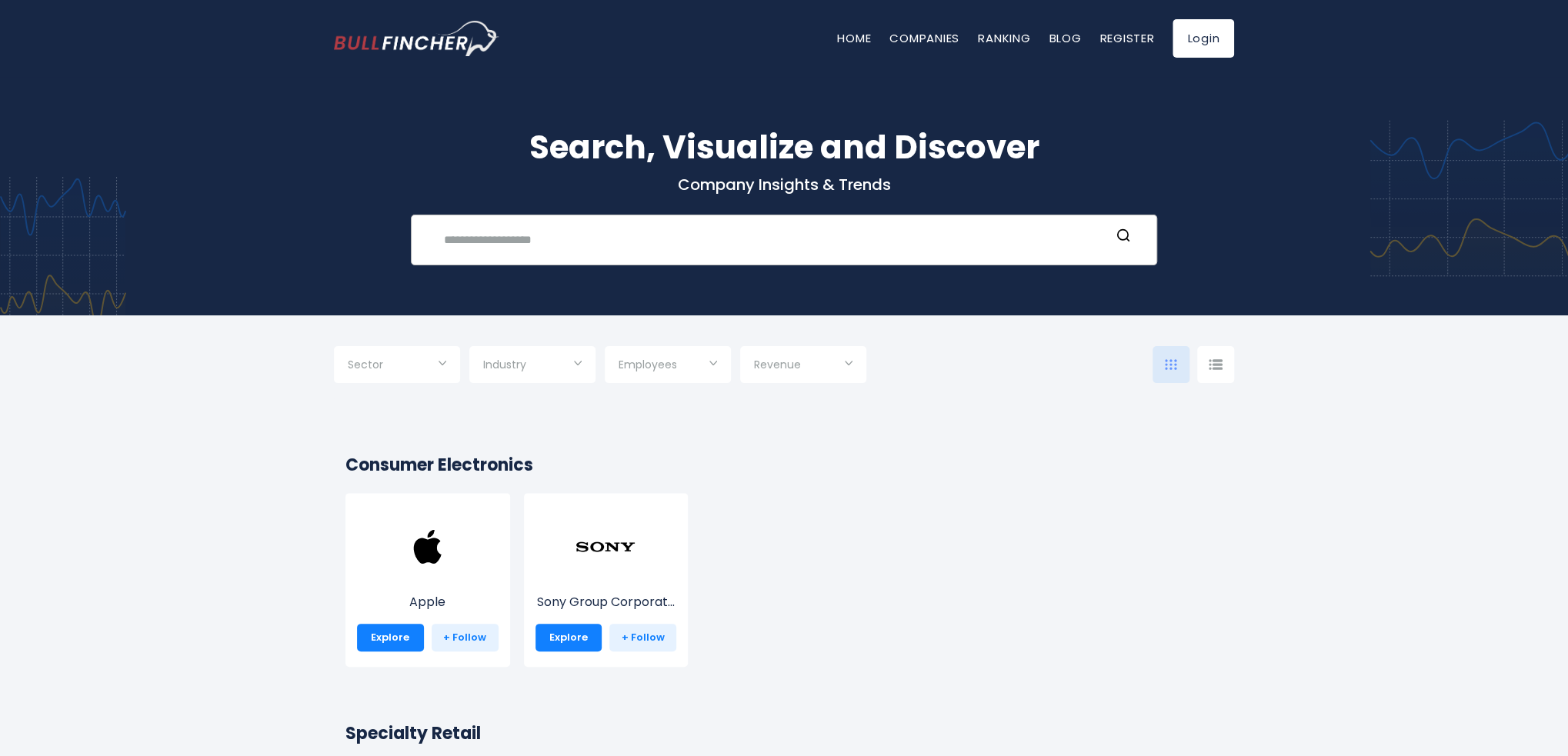
click at [508, 241] on input "text" at bounding box center [772, 239] width 675 height 28
